Goal: Transaction & Acquisition: Purchase product/service

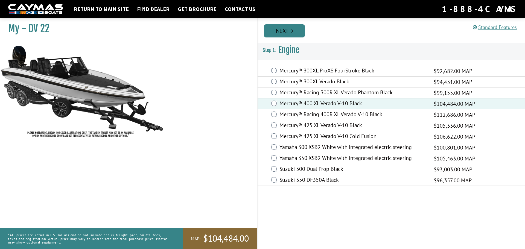
click at [279, 31] on link "Next" at bounding box center [284, 30] width 41 height 13
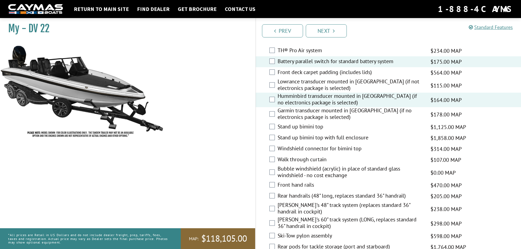
scroll to position [738, 0]
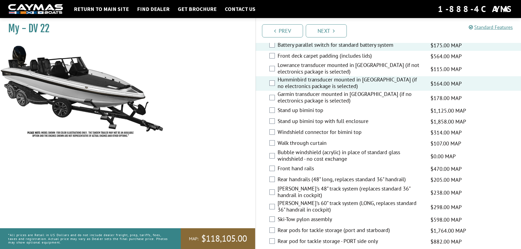
click at [272, 116] on div "Stand up bimini top with full enclosure $1,858.00 MAP $2,194.00 MSRP" at bounding box center [388, 121] width 265 height 11
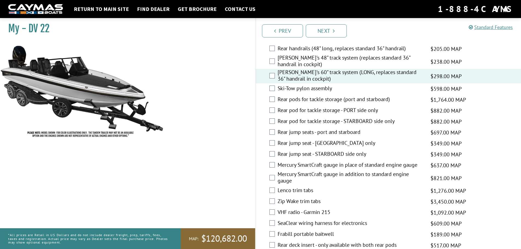
scroll to position [875, 0]
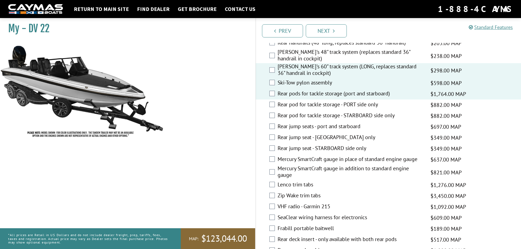
click at [278, 128] on label "Rear jump seats - port and starboard" at bounding box center [351, 127] width 146 height 8
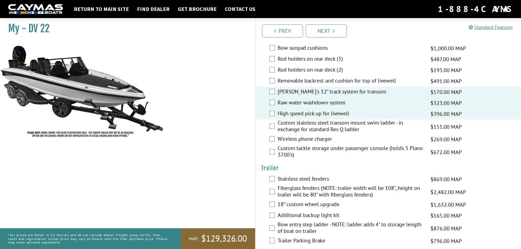
scroll to position [1094, 0]
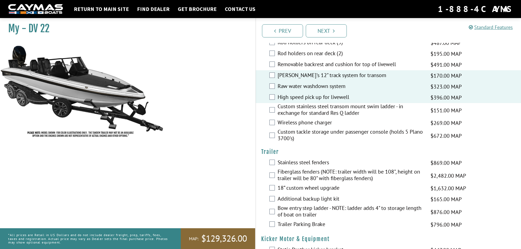
click at [275, 122] on div "Wireless phone charger $269.00 MAP $318.00 MSRP" at bounding box center [388, 123] width 265 height 11
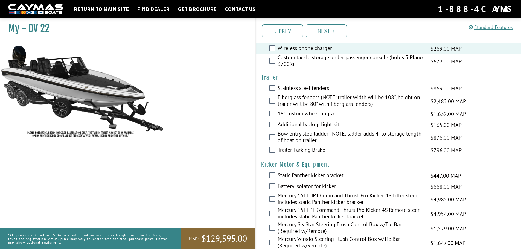
scroll to position [1176, 0]
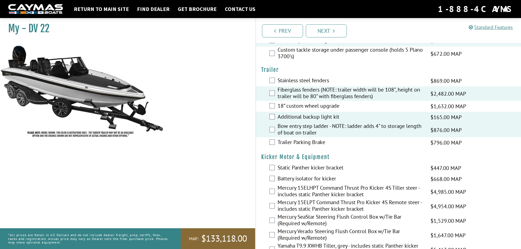
click at [275, 142] on div "Trailer Parking Brake $796.00 MAP $940.00 MSRP" at bounding box center [388, 142] width 265 height 11
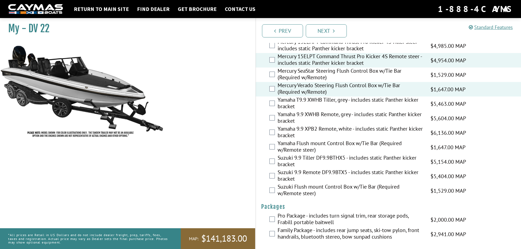
scroll to position [1324, 0]
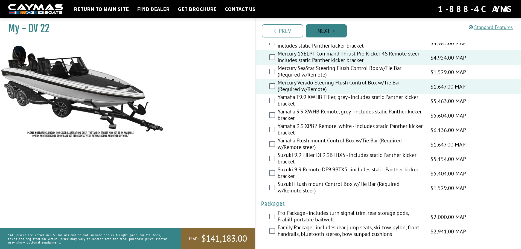
click at [324, 33] on link "Next" at bounding box center [326, 30] width 41 height 13
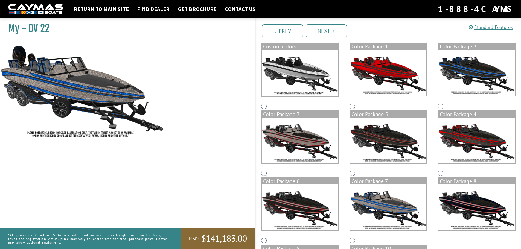
scroll to position [6, 0]
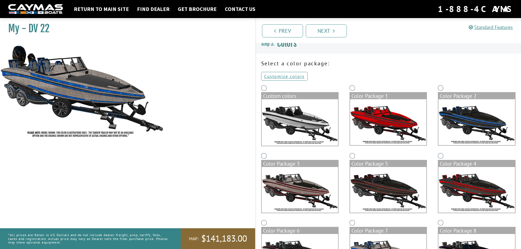
click at [300, 123] on img at bounding box center [300, 122] width 76 height 46
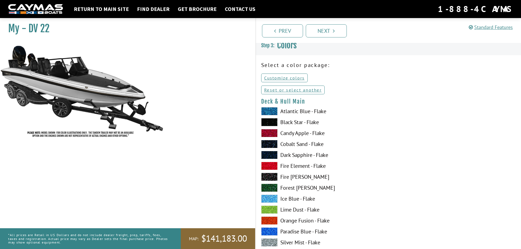
scroll to position [0, 0]
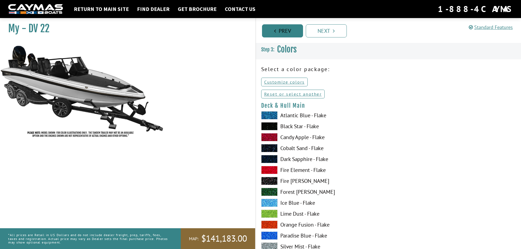
click at [273, 33] on link "Prev" at bounding box center [282, 30] width 41 height 13
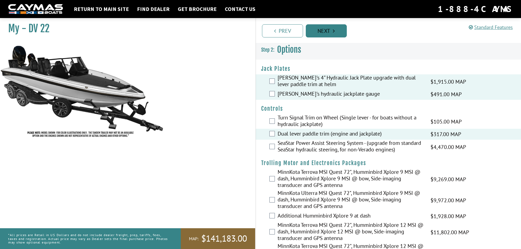
click at [323, 32] on link "Next" at bounding box center [326, 30] width 41 height 13
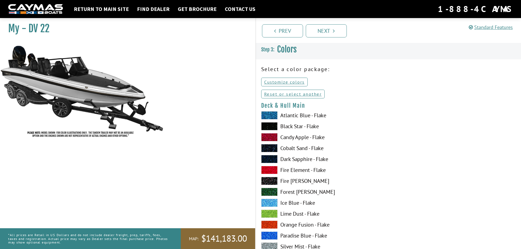
click at [271, 124] on span at bounding box center [269, 126] width 16 height 8
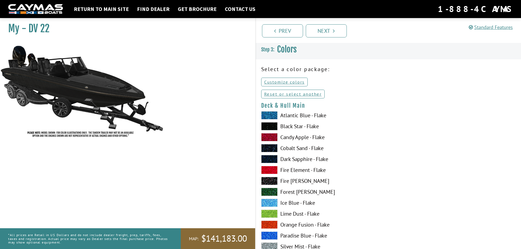
click at [271, 124] on span at bounding box center [269, 126] width 16 height 8
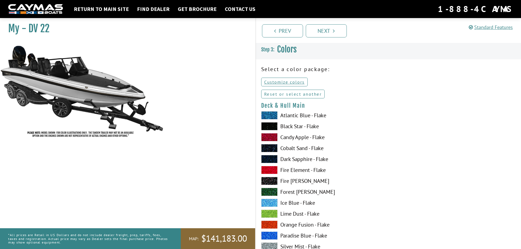
click at [290, 95] on link "Reset or select another" at bounding box center [293, 94] width 64 height 9
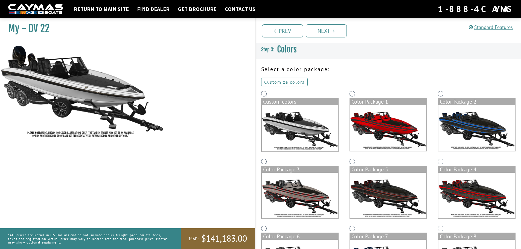
click at [394, 203] on img at bounding box center [388, 196] width 76 height 46
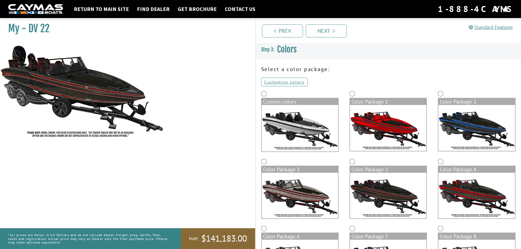
click at [479, 194] on img at bounding box center [476, 196] width 76 height 46
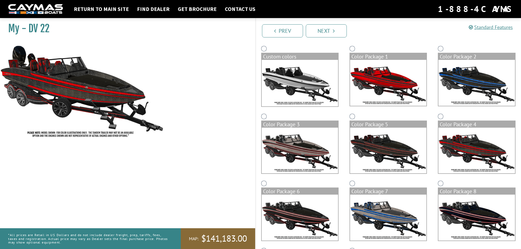
scroll to position [55, 0]
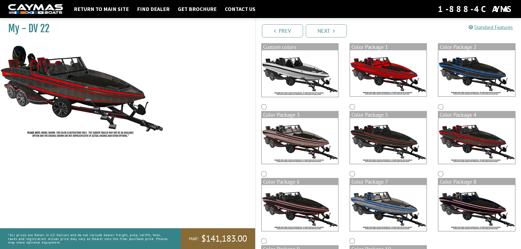
click at [295, 211] on img at bounding box center [300, 208] width 76 height 46
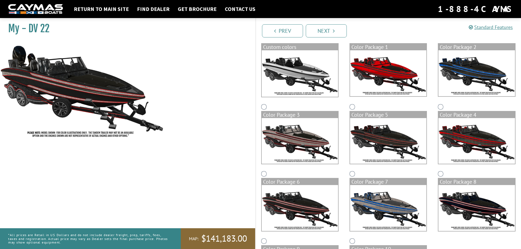
click at [372, 213] on img at bounding box center [388, 208] width 76 height 46
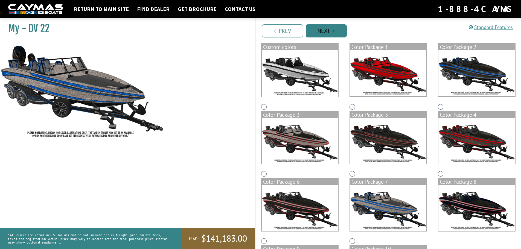
click at [322, 31] on link "Next" at bounding box center [326, 30] width 41 height 13
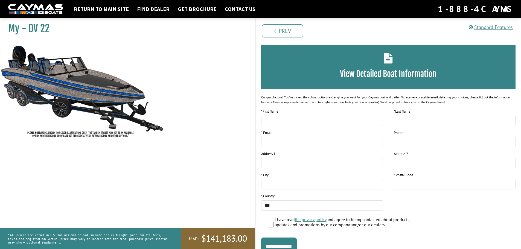
scroll to position [0, 0]
